Goal: Check status: Check status

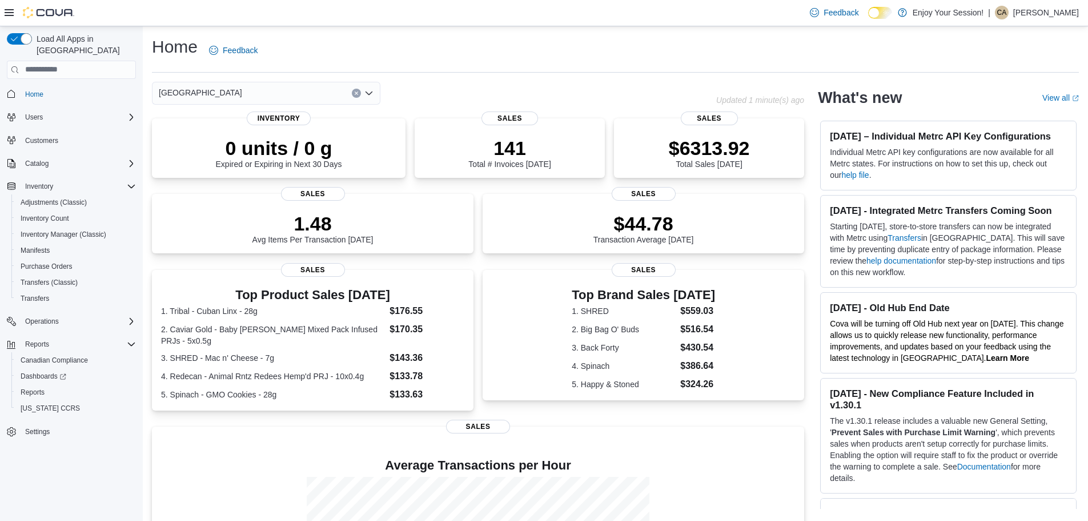
click at [368, 93] on icon "Open list of options" at bounding box center [369, 92] width 7 height 3
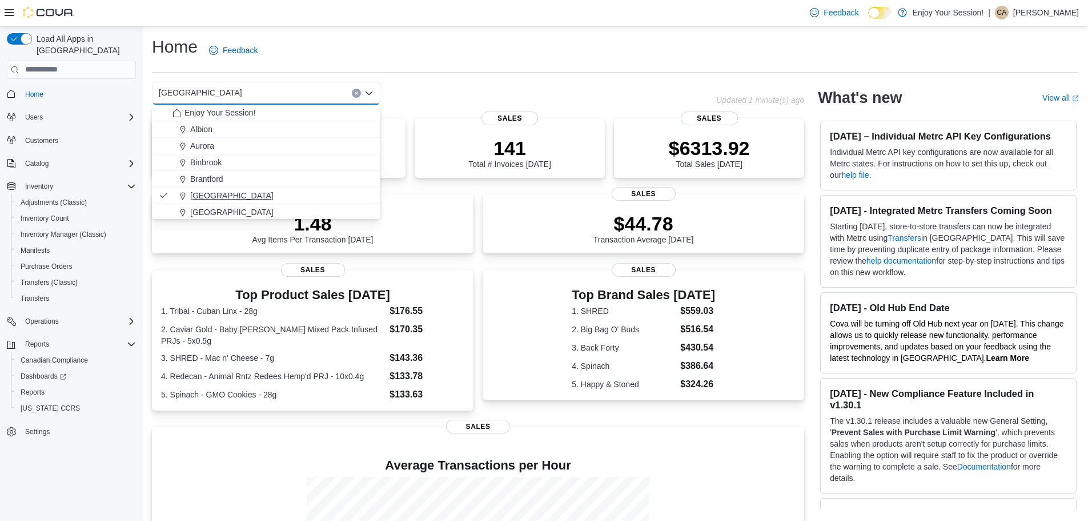
click at [217, 195] on span "Brockville" at bounding box center [231, 195] width 83 height 11
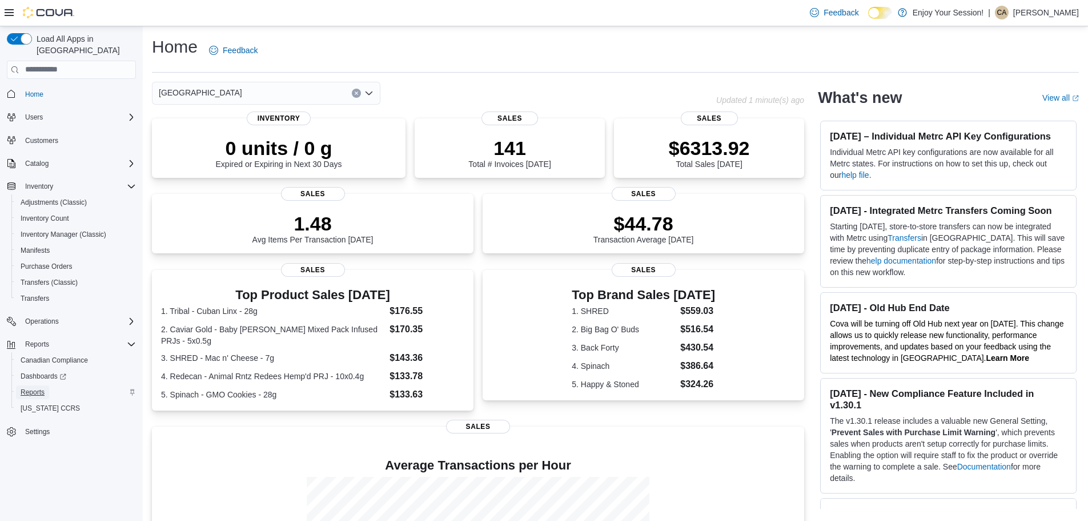
click at [41, 387] on span "Reports" at bounding box center [33, 391] width 24 height 9
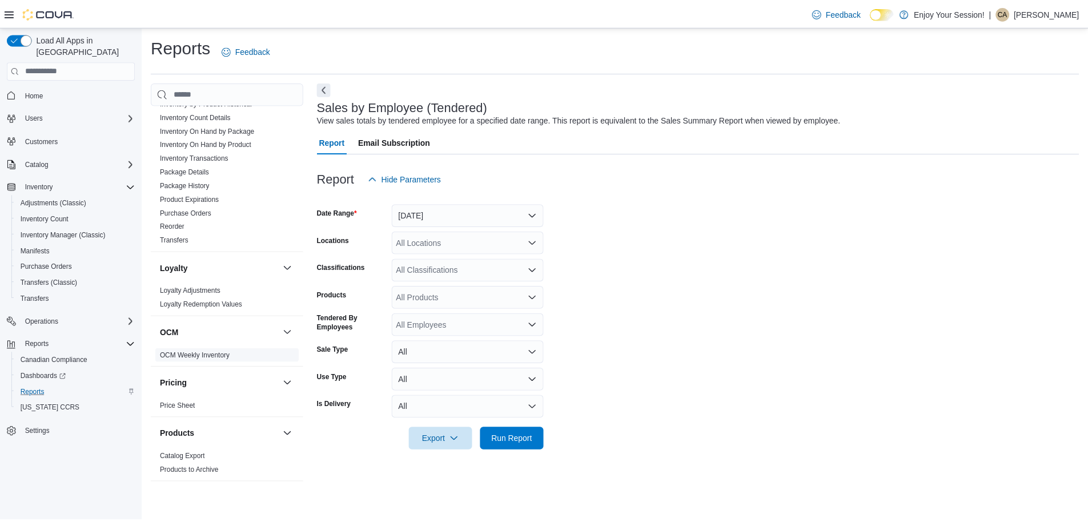
scroll to position [514, 0]
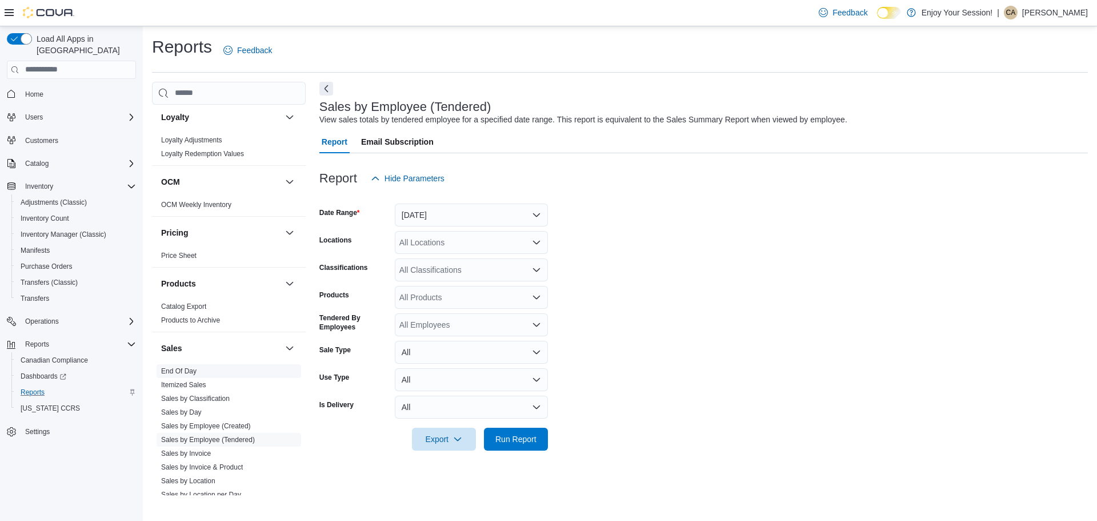
click at [194, 374] on span "End Of Day" at bounding box center [178, 370] width 35 height 9
click at [198, 373] on span "End Of Day" at bounding box center [229, 371] width 145 height 14
click at [192, 373] on link "End Of Day" at bounding box center [178, 371] width 35 height 8
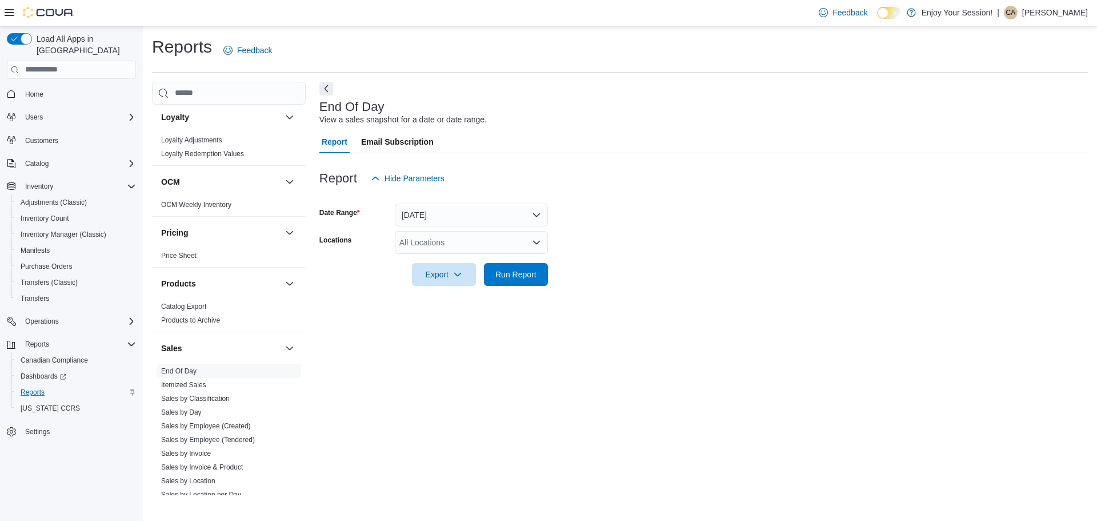
click at [528, 245] on div "All Locations" at bounding box center [471, 242] width 153 height 23
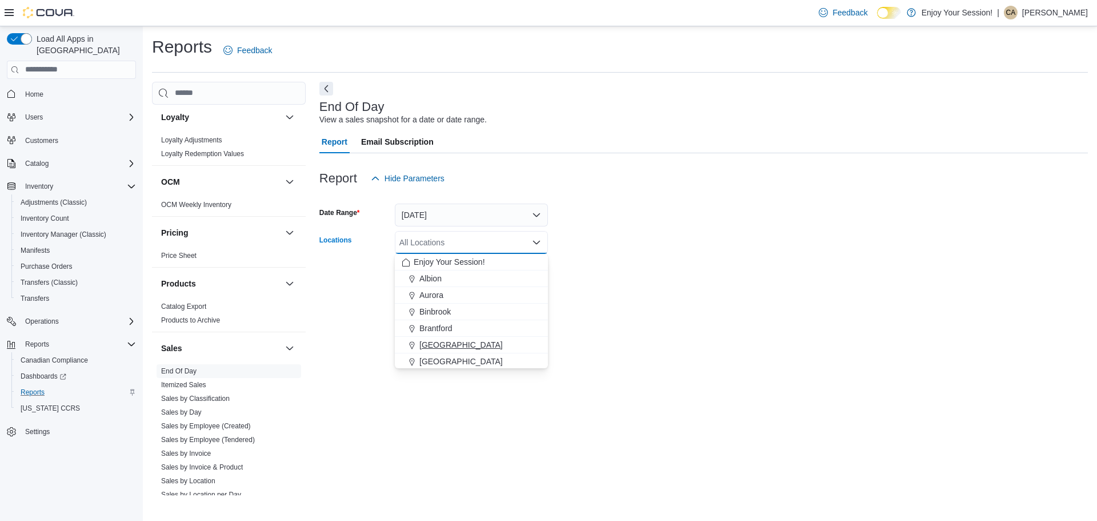
click at [433, 341] on span "Brockville" at bounding box center [460, 344] width 83 height 11
click at [600, 357] on div "End Of Day View a sales snapshot for a date or date range. Report Email Subscri…" at bounding box center [703, 288] width 768 height 413
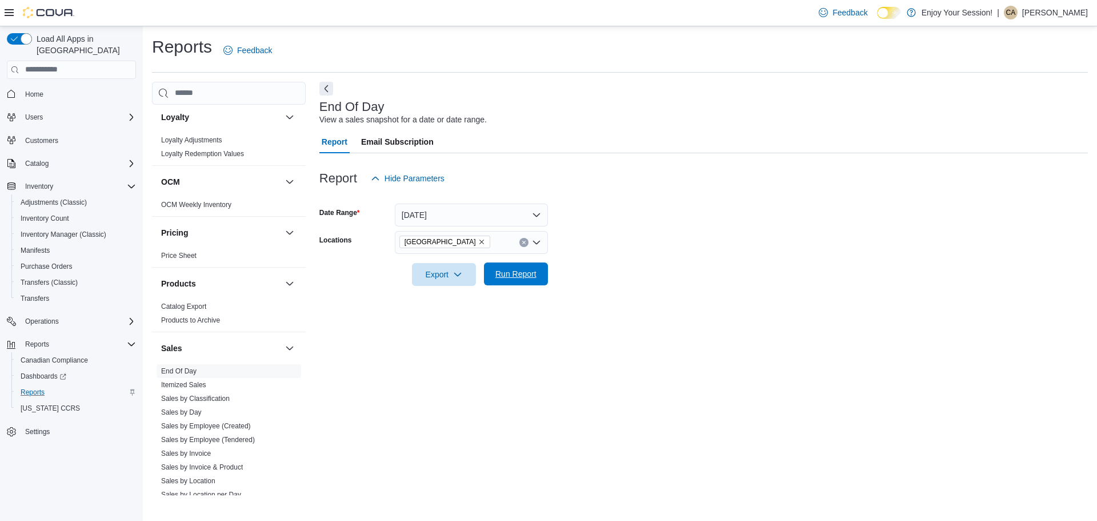
click at [507, 275] on span "Run Report" at bounding box center [515, 273] width 41 height 11
